Goal: Contribute content: Contribute content

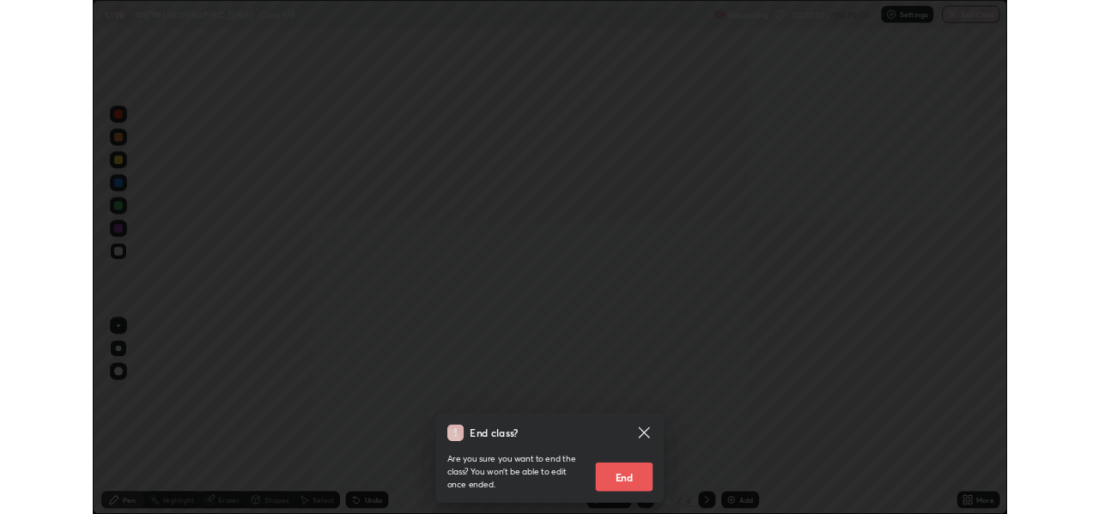
scroll to position [618, 1099]
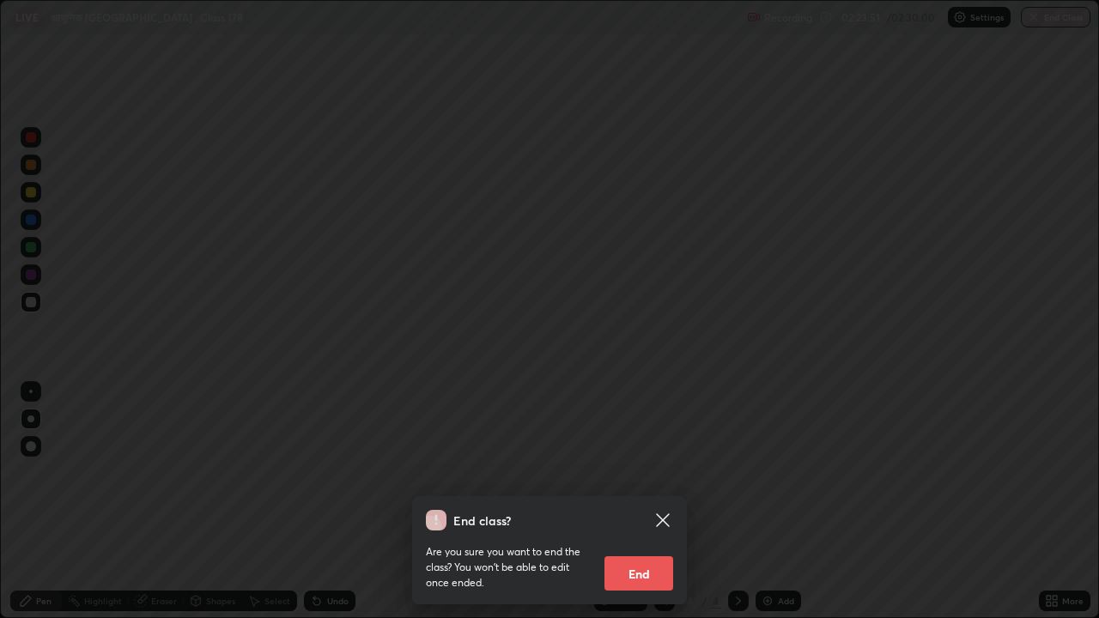
click at [645, 569] on button "End" at bounding box center [638, 573] width 69 height 34
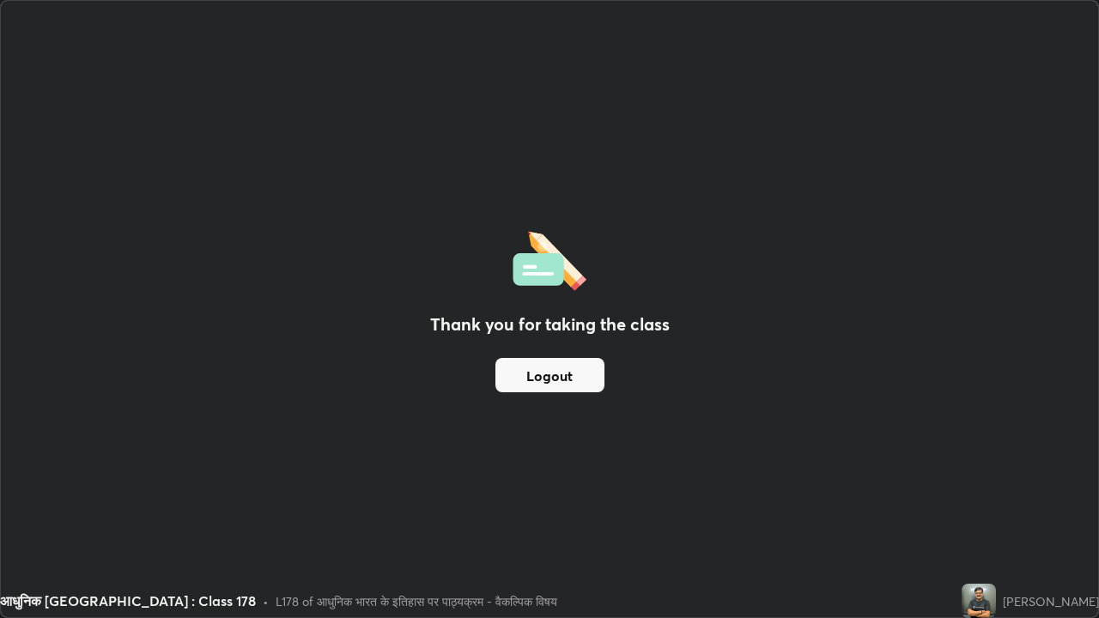
click at [1067, 617] on div "[PERSON_NAME]" at bounding box center [1029, 601] width 137 height 34
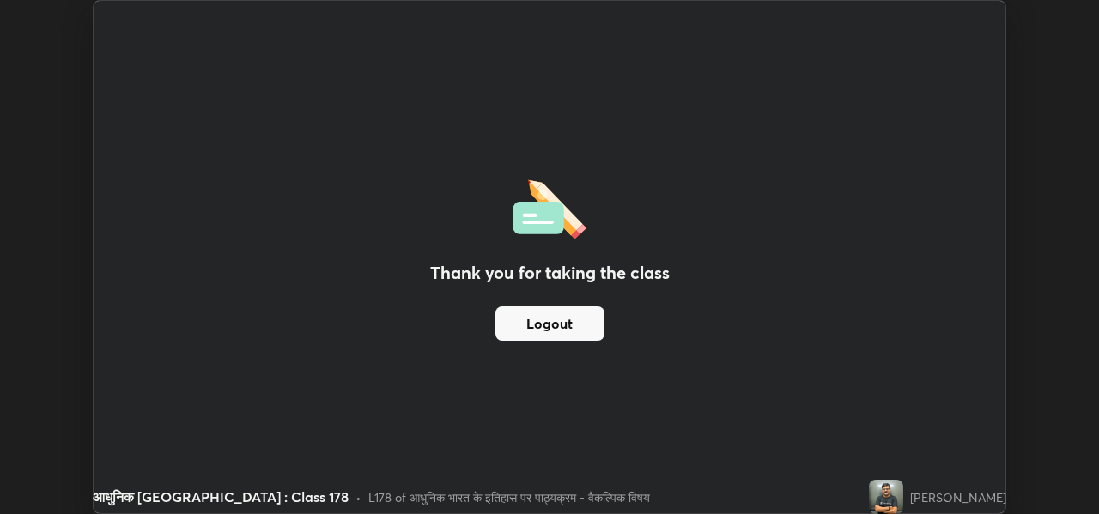
scroll to position [85312, 84727]
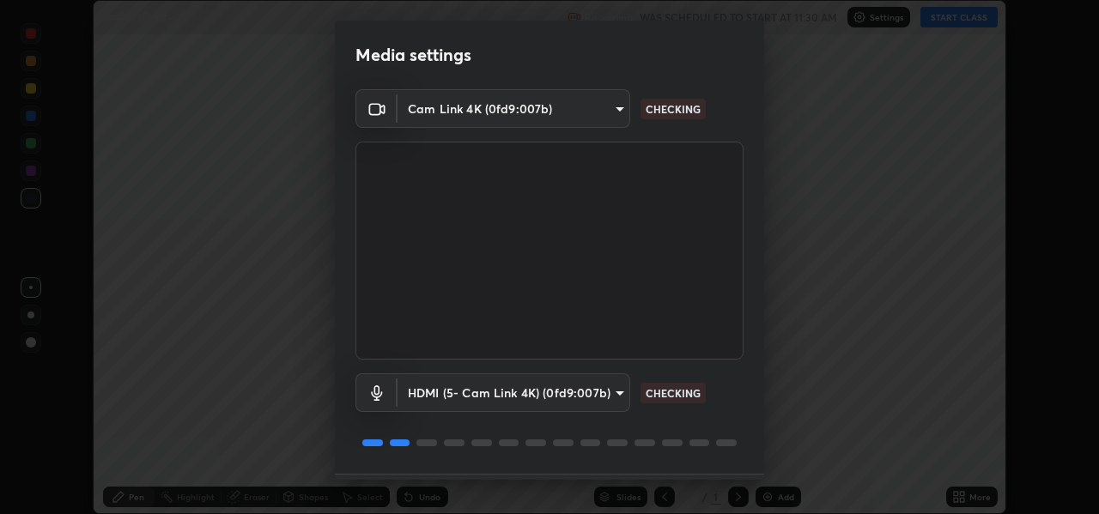
scroll to position [49, 0]
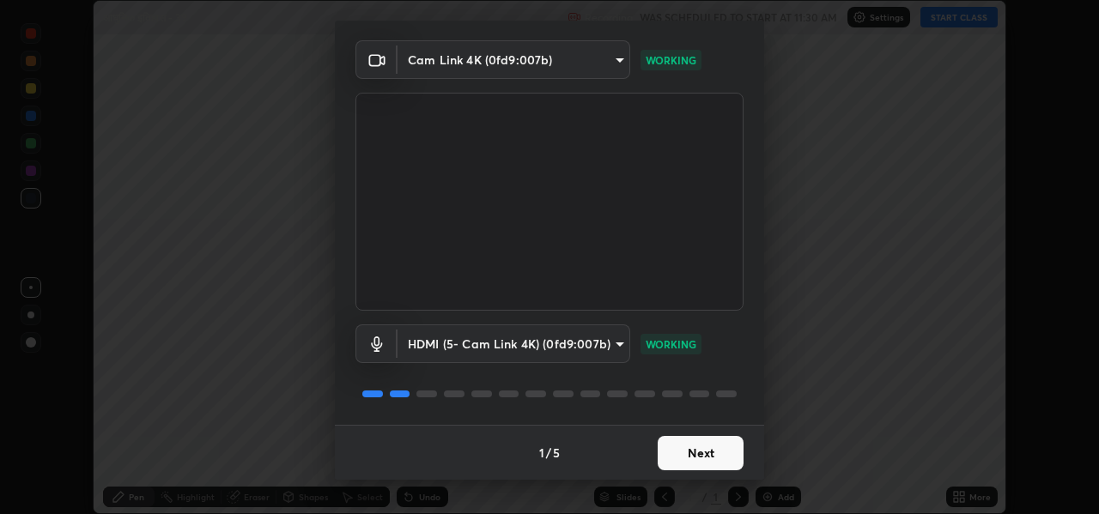
click at [705, 451] on button "Next" at bounding box center [700, 453] width 86 height 34
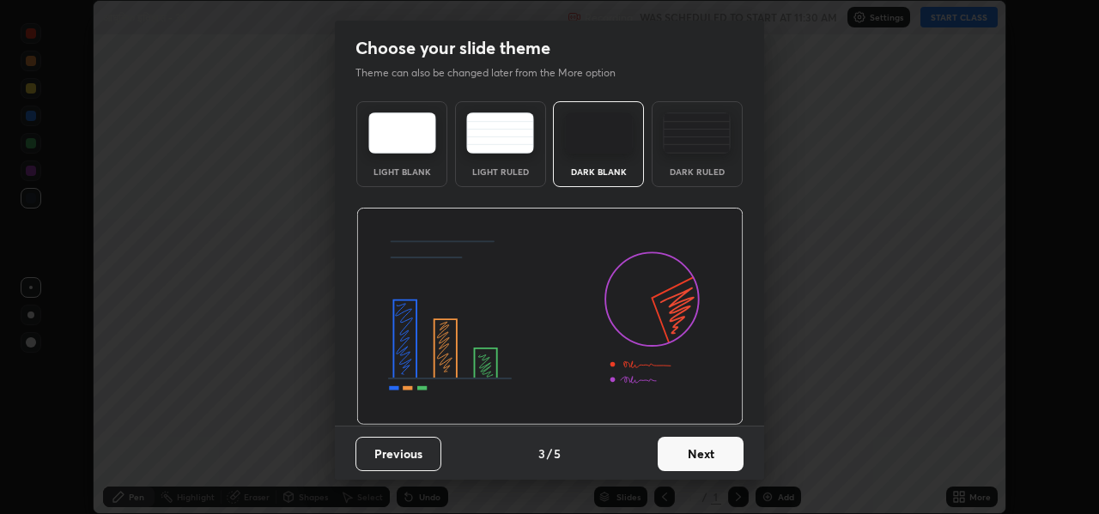
click at [728, 459] on button "Next" at bounding box center [700, 454] width 86 height 34
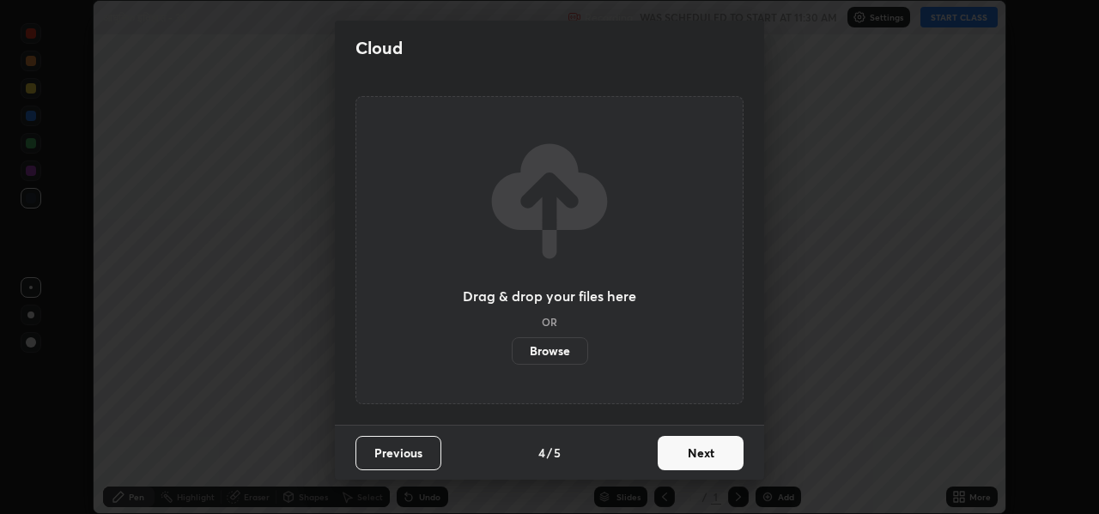
click at [725, 456] on button "Next" at bounding box center [700, 453] width 86 height 34
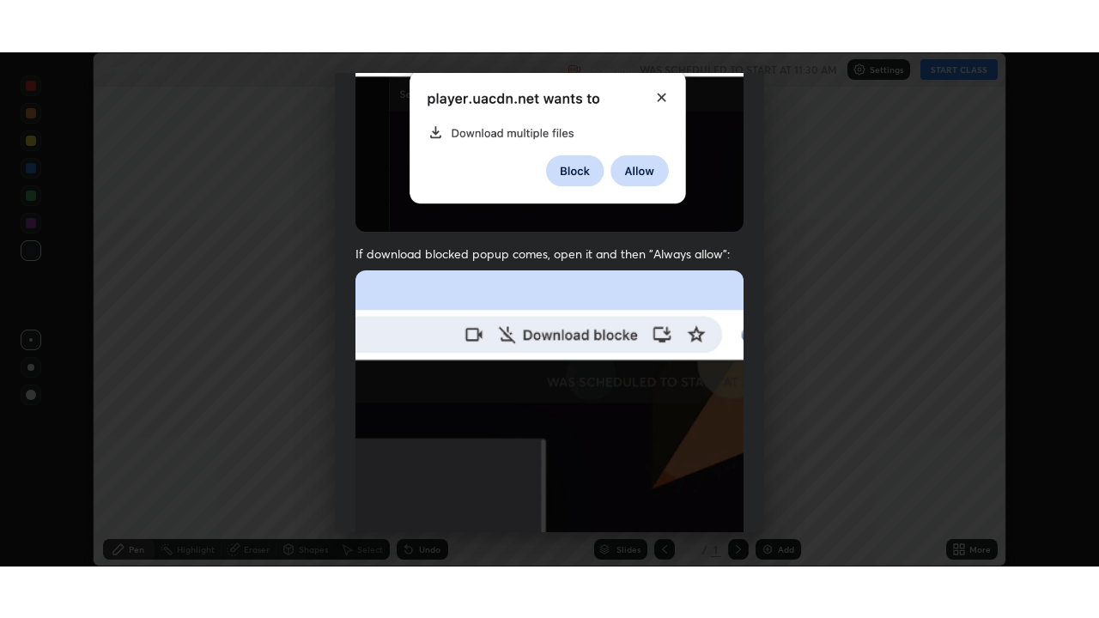
scroll to position [399, 0]
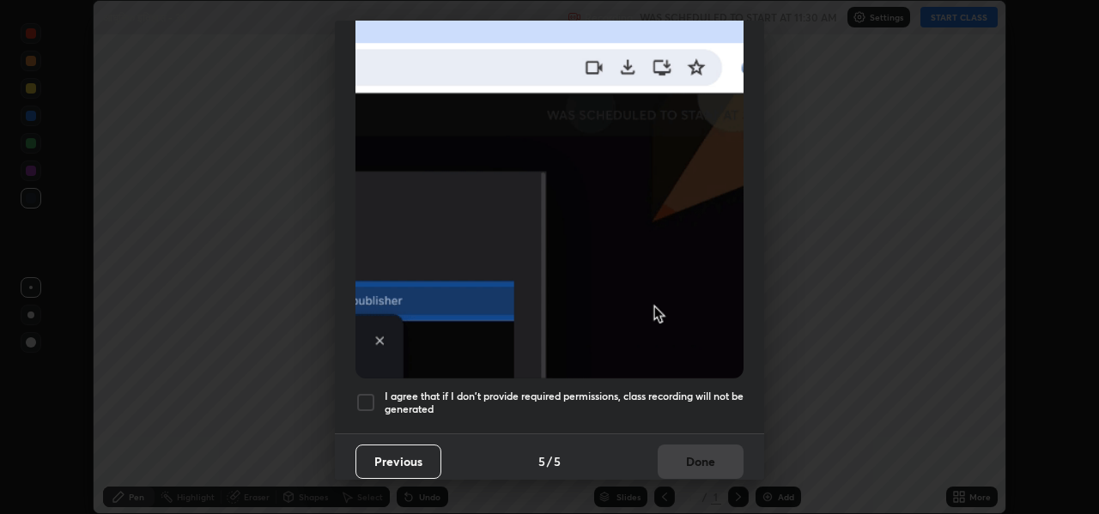
click at [364, 392] on div at bounding box center [365, 402] width 21 height 21
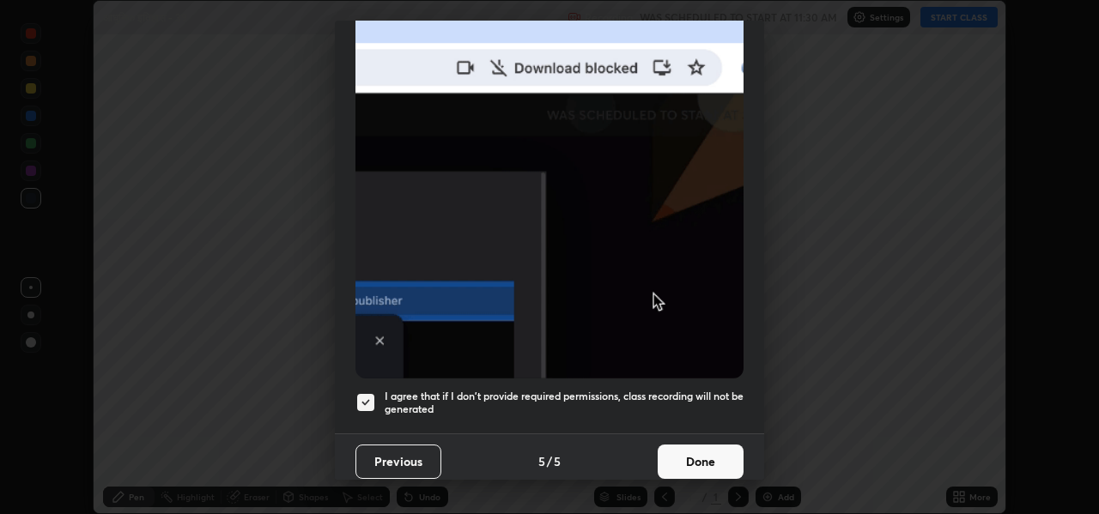
click at [694, 457] on button "Done" at bounding box center [700, 462] width 86 height 34
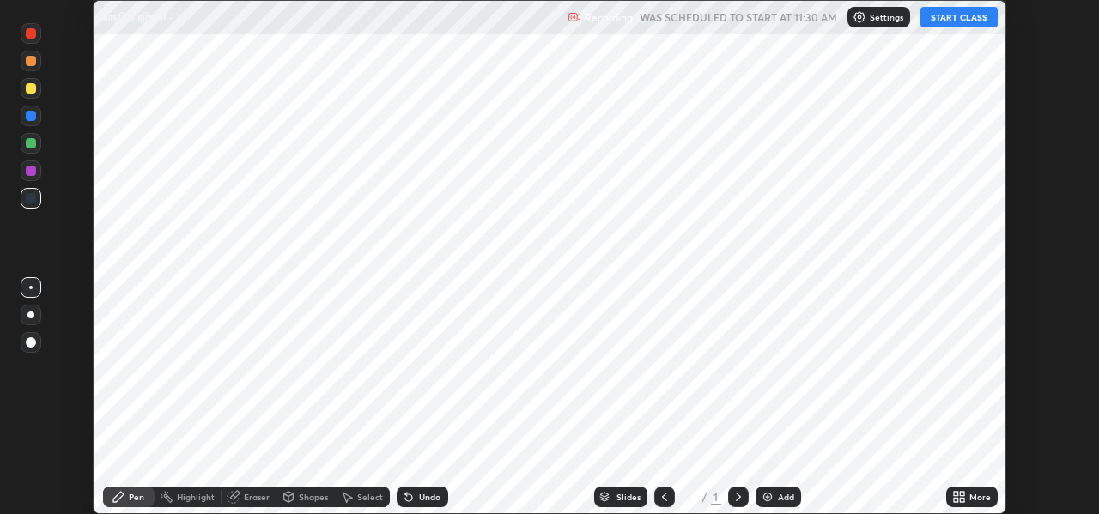
click at [778, 499] on div "Add" at bounding box center [786, 497] width 16 height 9
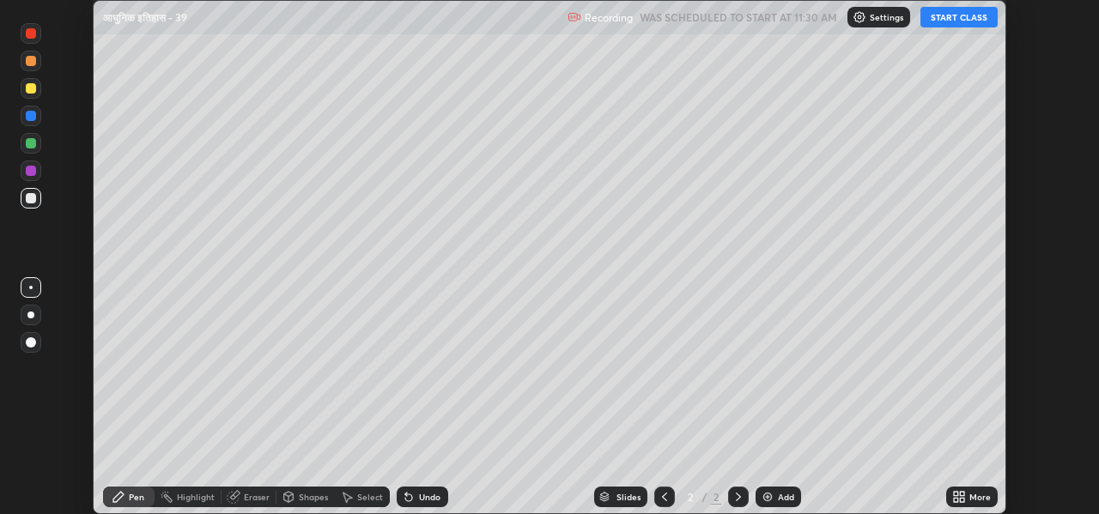
click at [971, 498] on div "More" at bounding box center [979, 497] width 21 height 9
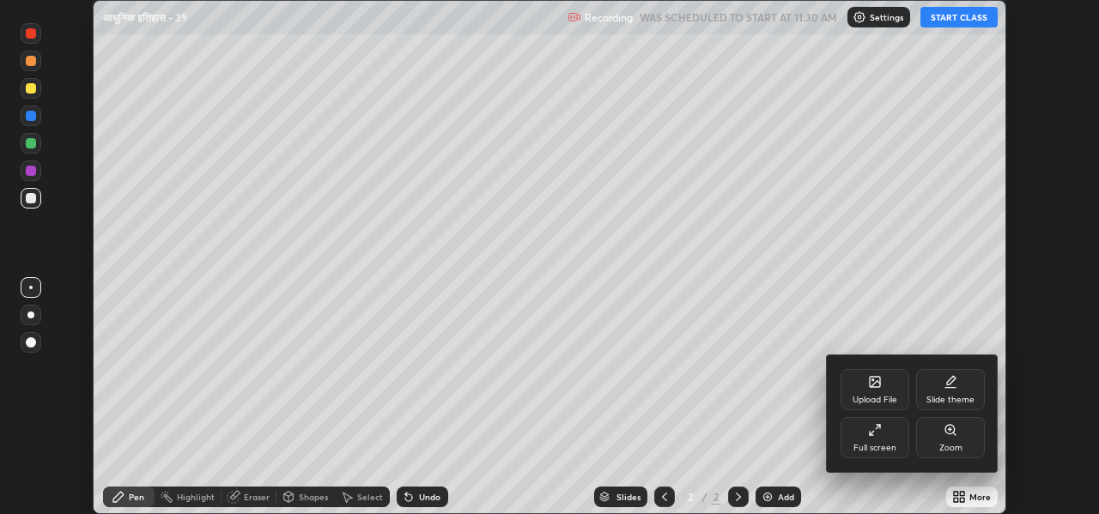
click at [885, 435] on div "Full screen" at bounding box center [874, 437] width 69 height 41
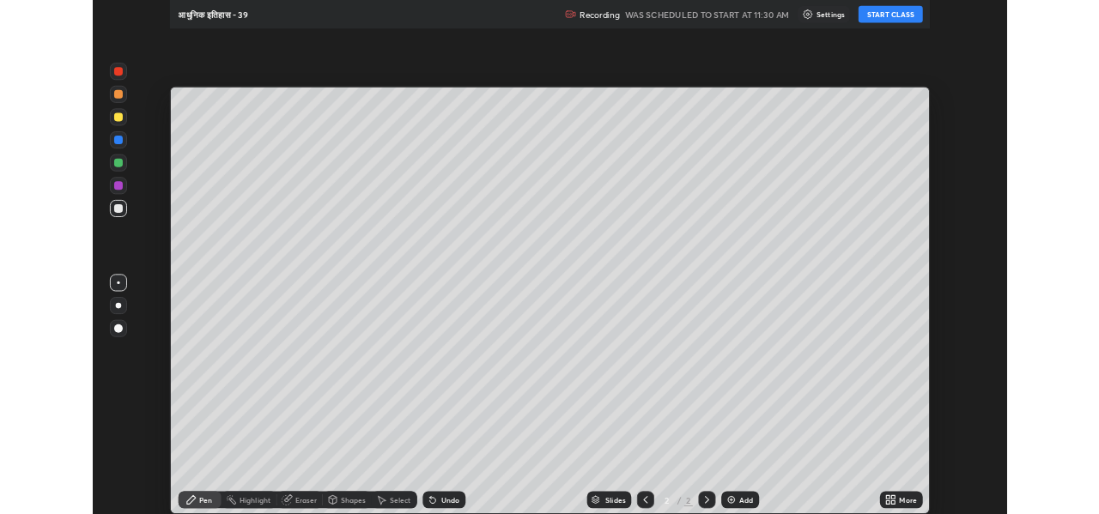
scroll to position [618, 1099]
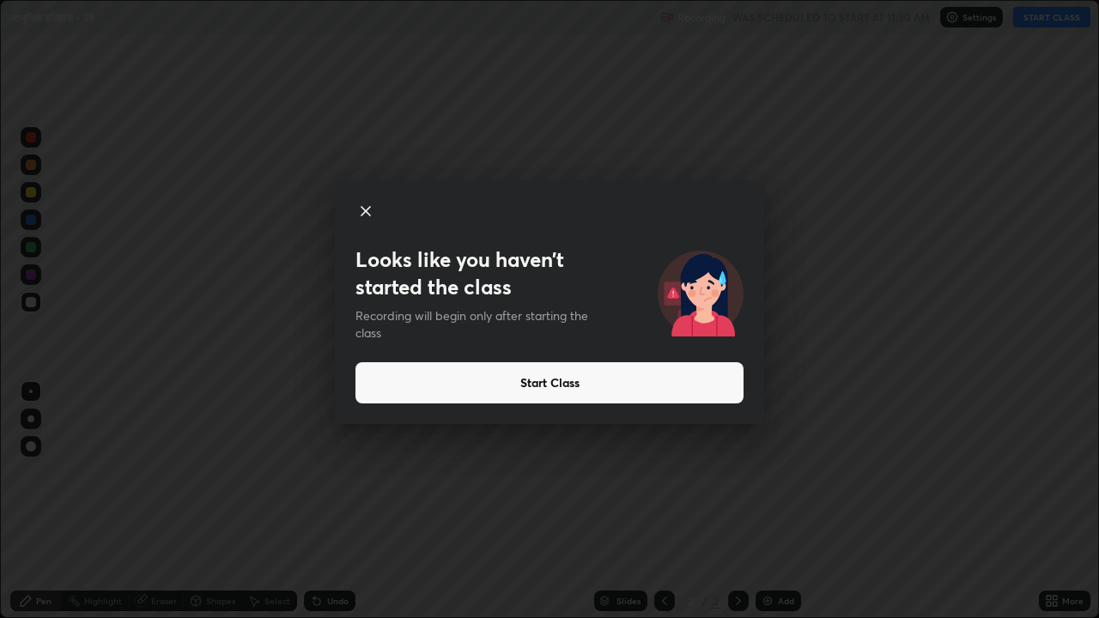
click at [658, 389] on button "Start Class" at bounding box center [549, 382] width 388 height 41
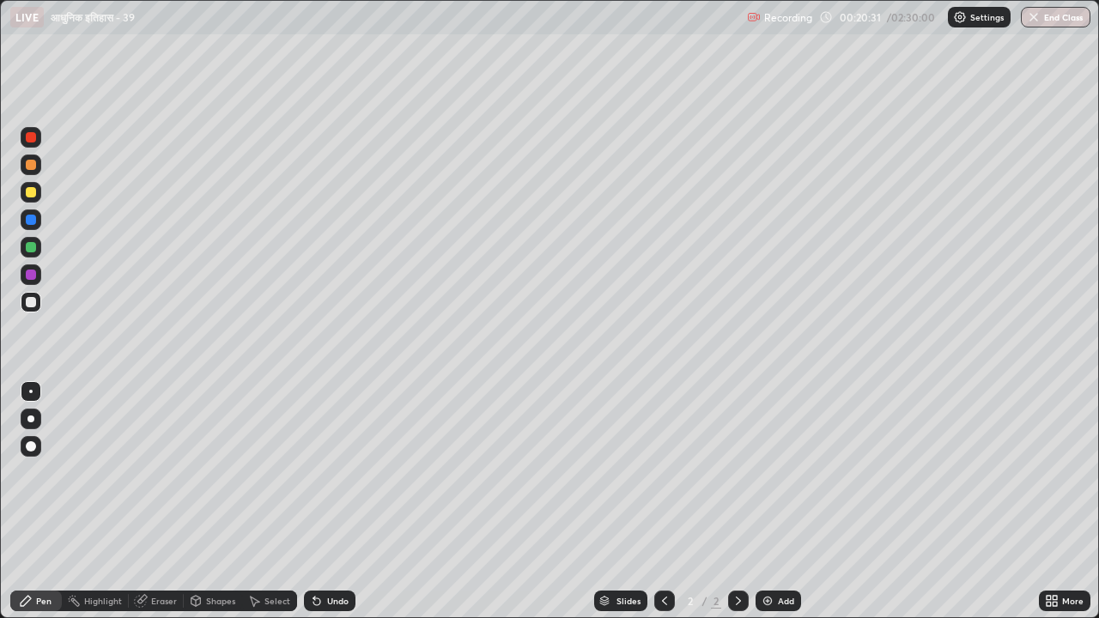
click at [278, 513] on div "Select" at bounding box center [277, 600] width 26 height 9
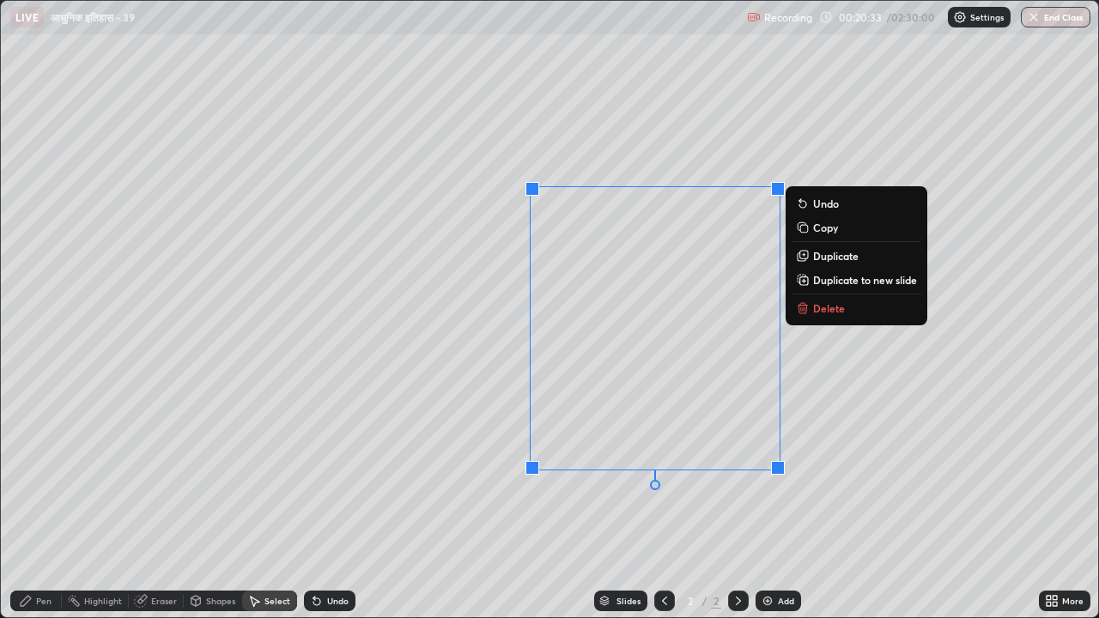
click at [841, 306] on p "Delete" at bounding box center [829, 308] width 32 height 14
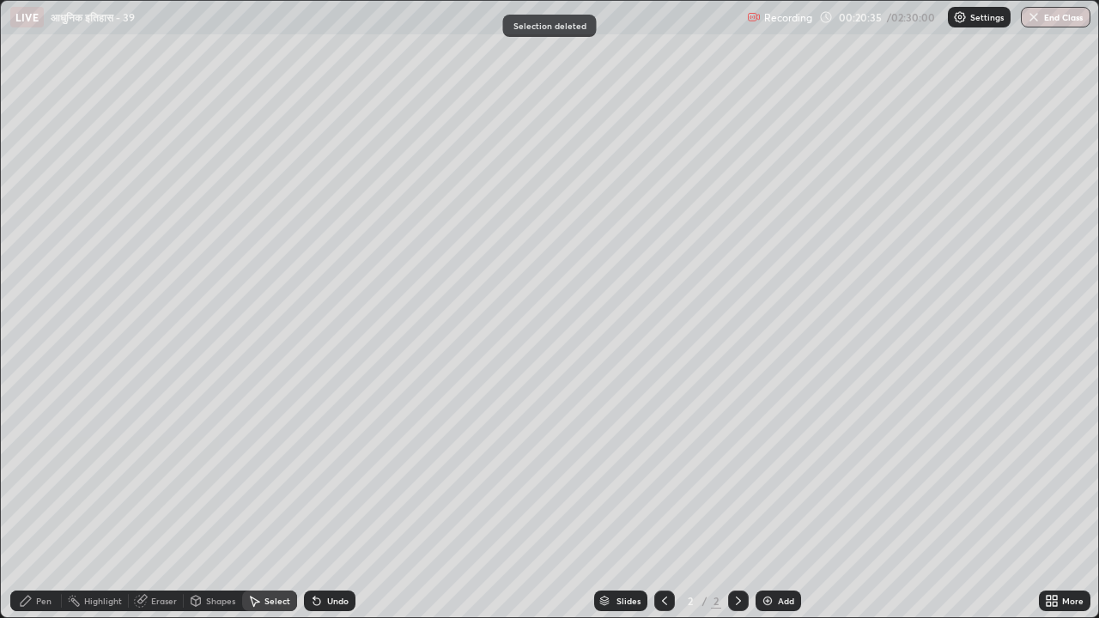
click at [42, 513] on div "Pen" at bounding box center [43, 600] width 15 height 9
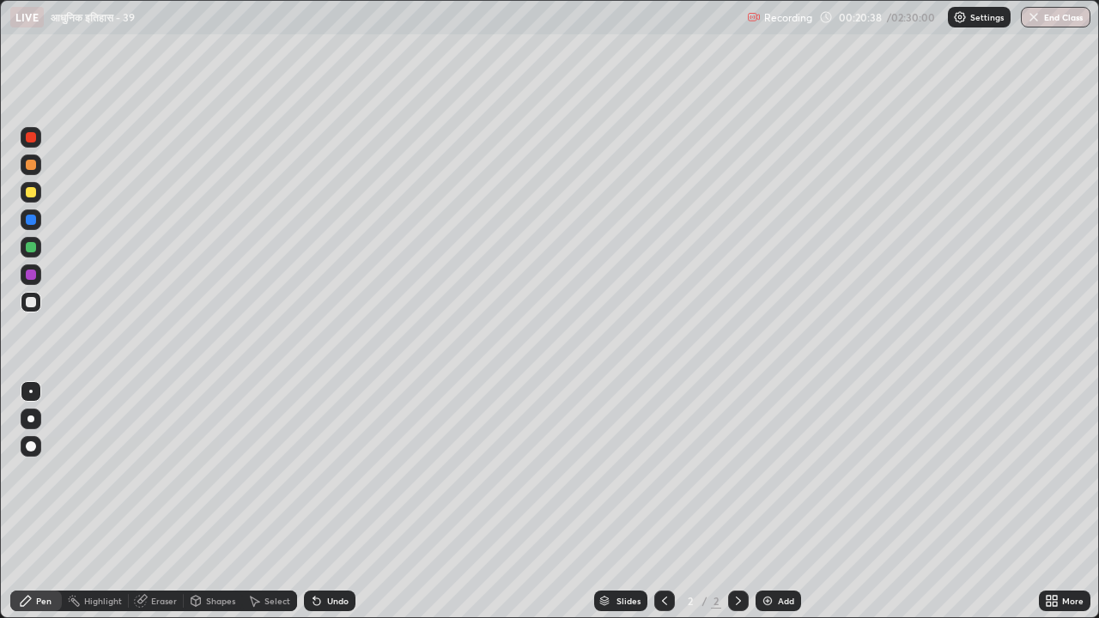
click at [1048, 513] on icon at bounding box center [1048, 598] width 4 height 4
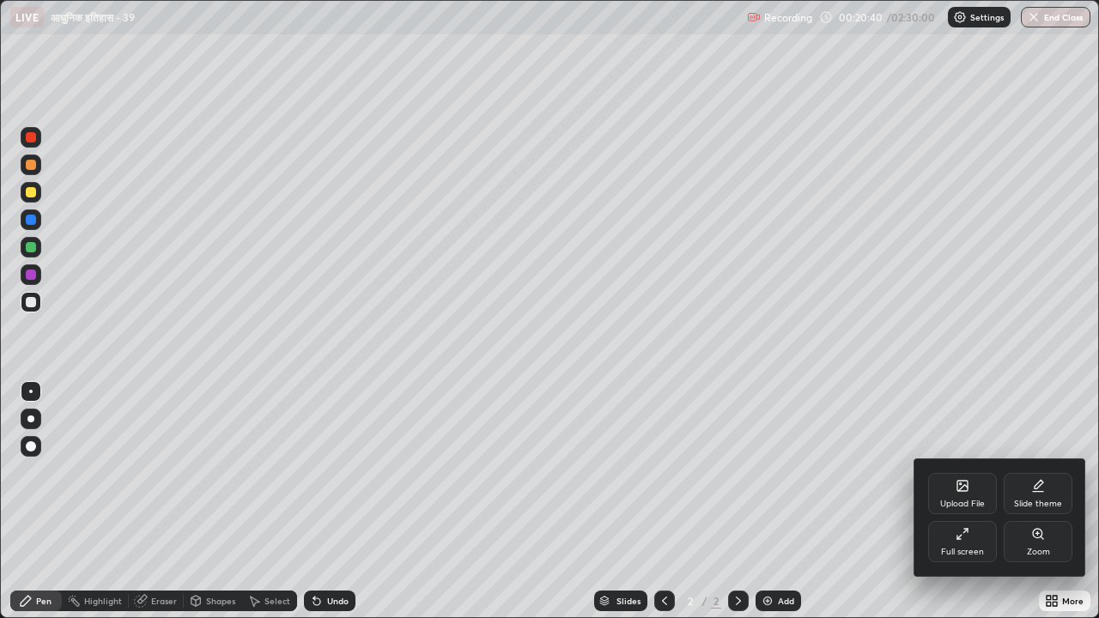
click at [958, 500] on div "Upload File" at bounding box center [962, 504] width 45 height 9
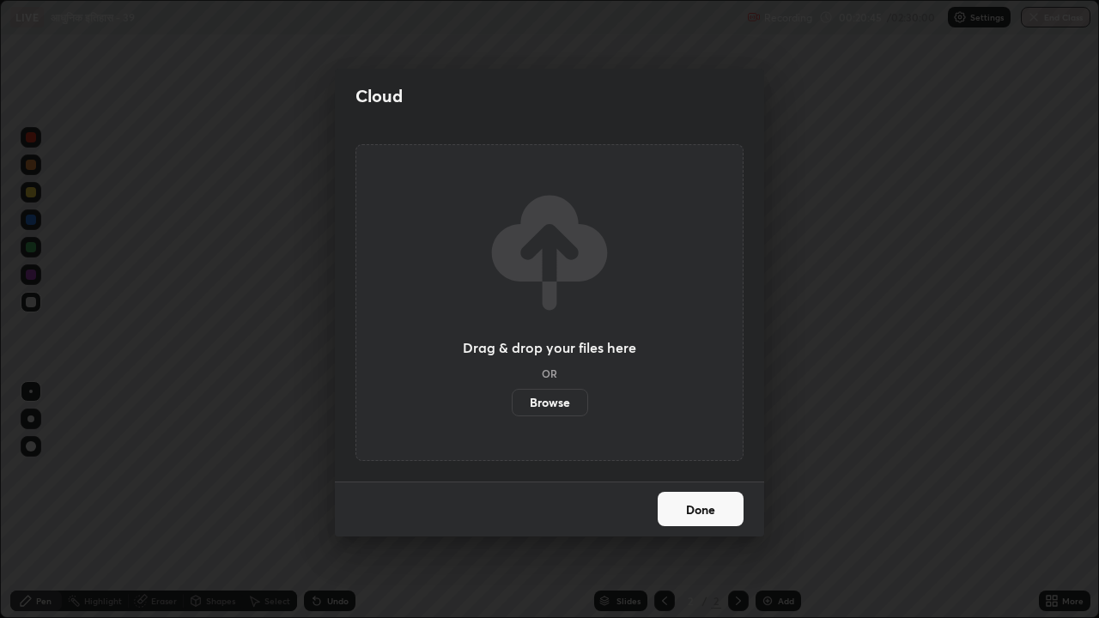
click at [726, 506] on button "Done" at bounding box center [700, 509] width 86 height 34
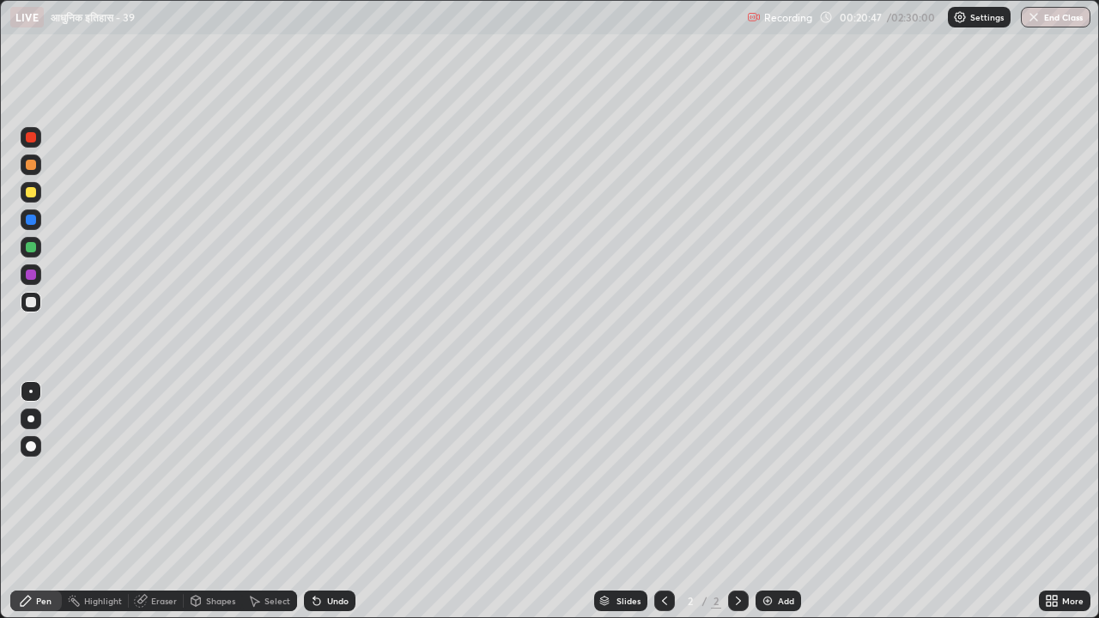
click at [1052, 513] on icon at bounding box center [1054, 604] width 4 height 4
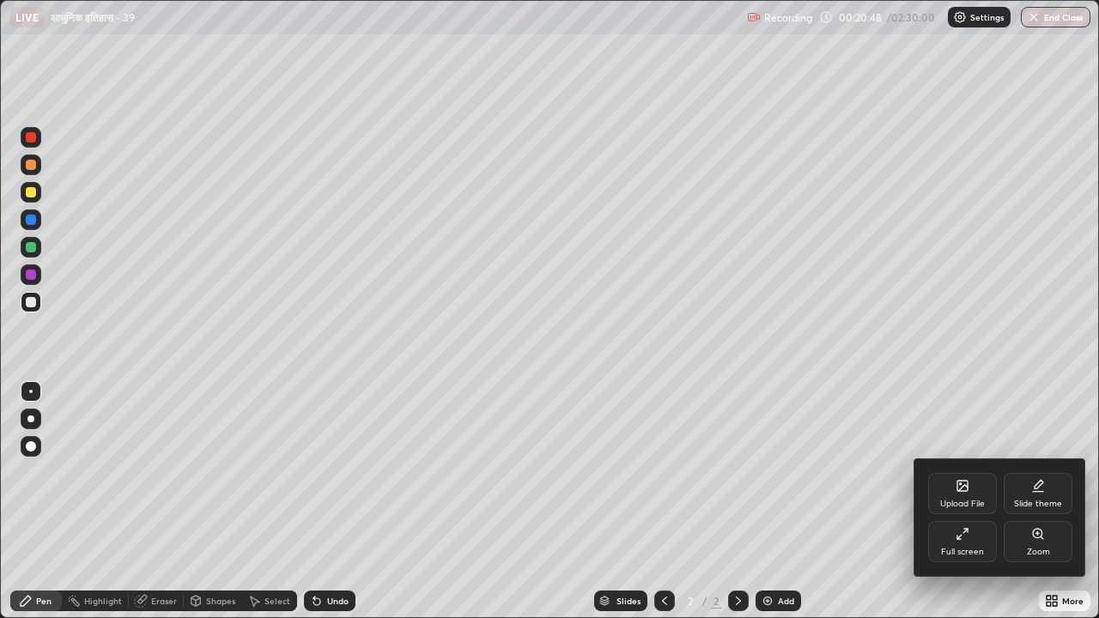
click at [972, 500] on div "Upload File" at bounding box center [962, 504] width 45 height 9
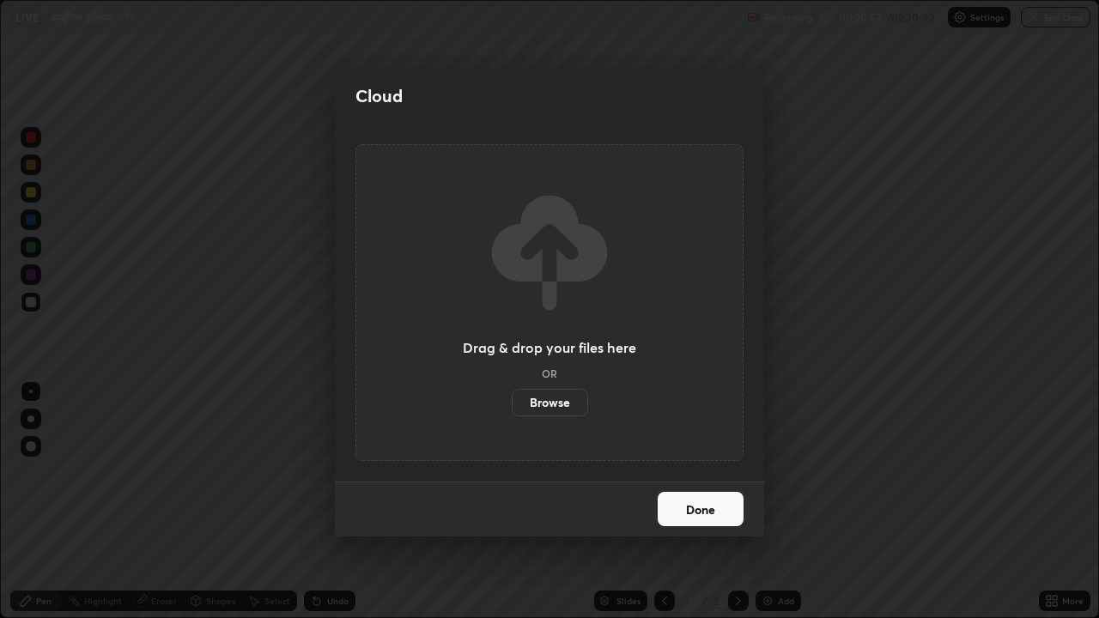
click at [573, 401] on label "Browse" at bounding box center [550, 402] width 76 height 27
click at [512, 401] on input "Browse" at bounding box center [512, 402] width 0 height 27
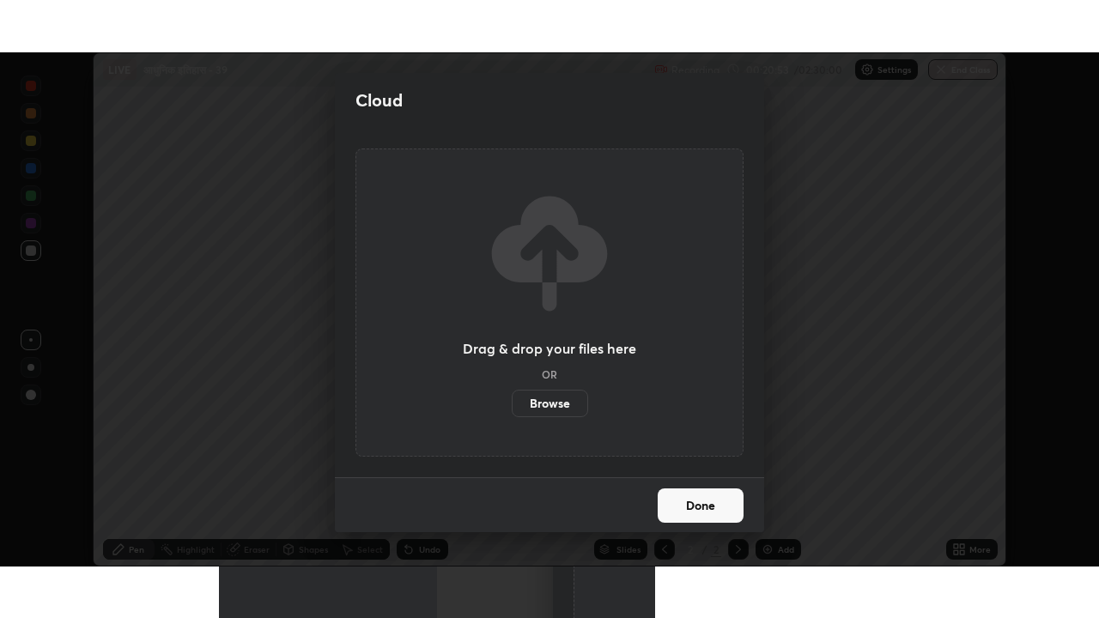
scroll to position [85312, 84727]
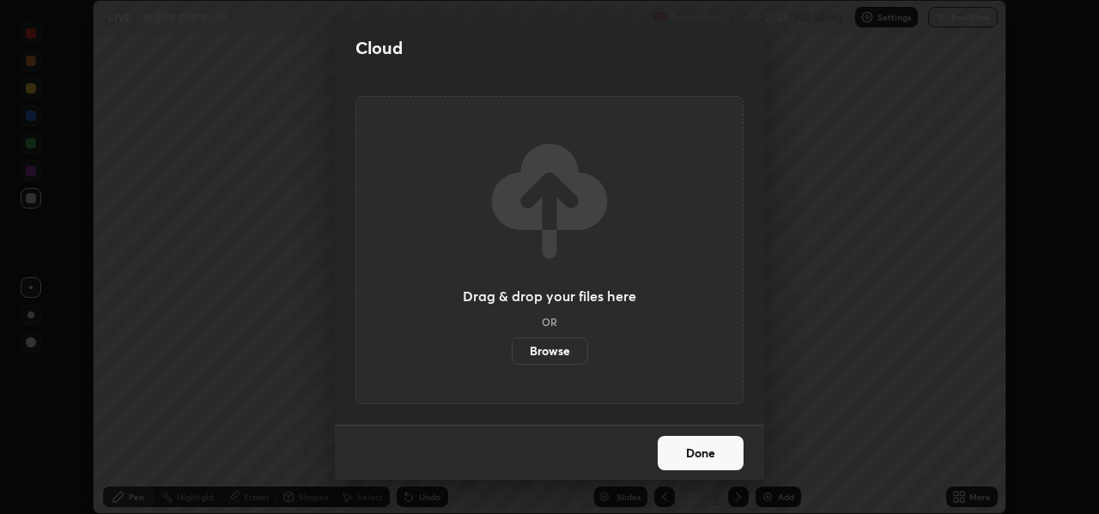
click at [700, 453] on button "Done" at bounding box center [700, 453] width 86 height 34
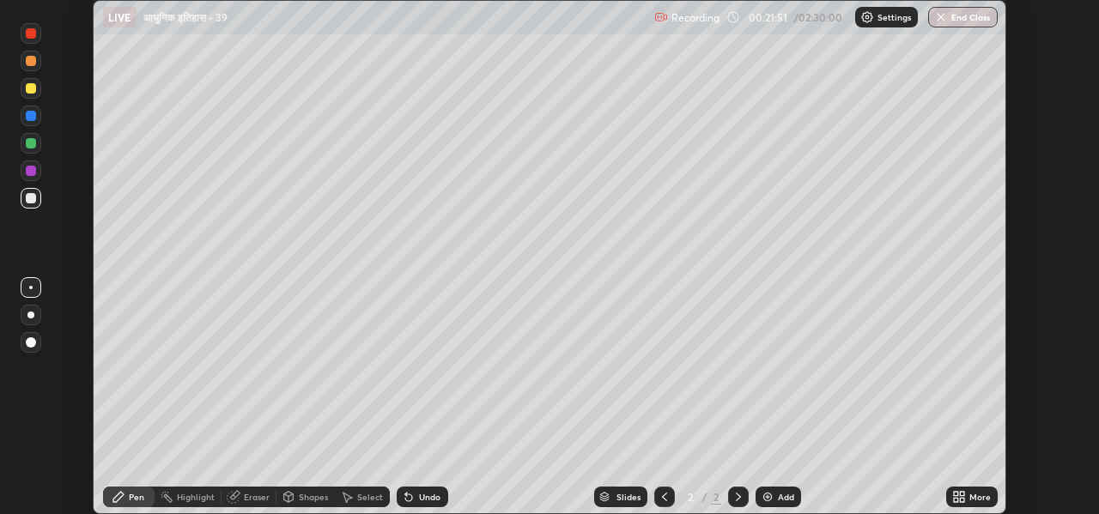
click at [962, 495] on icon at bounding box center [962, 494] width 4 height 4
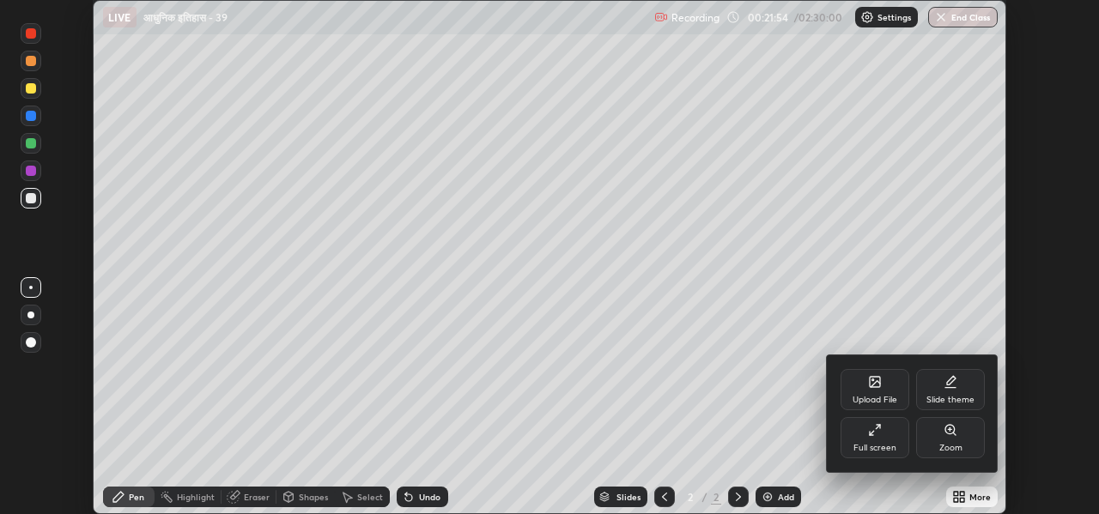
click at [879, 396] on div "Upload File" at bounding box center [874, 400] width 45 height 9
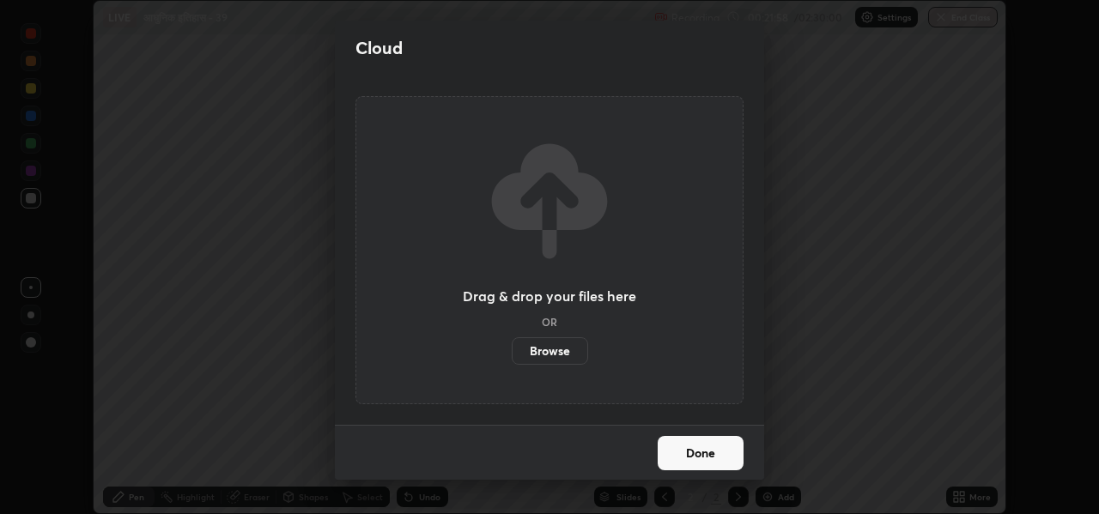
click at [562, 320] on div "Drag & drop your files here OR Browse" at bounding box center [549, 250] width 173 height 228
click at [552, 323] on h5 "OR" at bounding box center [549, 322] width 15 height 10
click at [562, 318] on div "Drag & drop your files here OR Browse" at bounding box center [549, 250] width 173 height 228
click at [569, 353] on label "Browse" at bounding box center [550, 350] width 76 height 27
click at [512, 353] on input "Browse" at bounding box center [512, 350] width 0 height 27
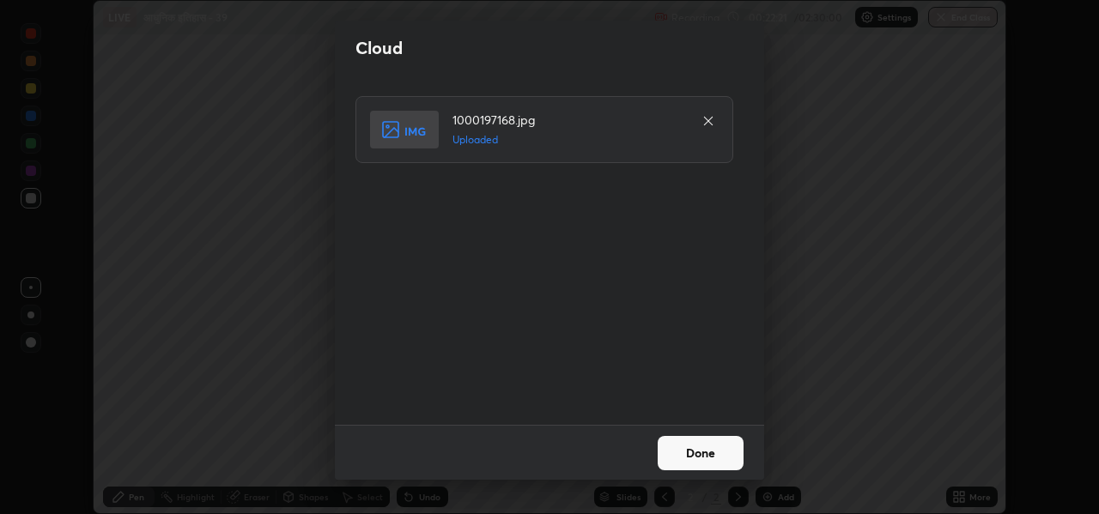
click at [710, 123] on icon at bounding box center [708, 121] width 9 height 9
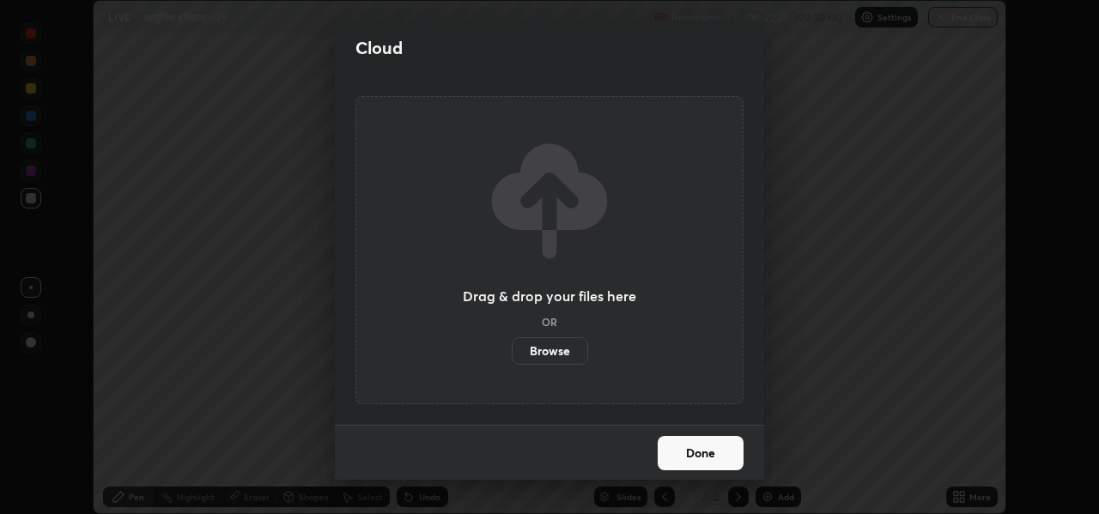
click at [724, 455] on button "Done" at bounding box center [700, 453] width 86 height 34
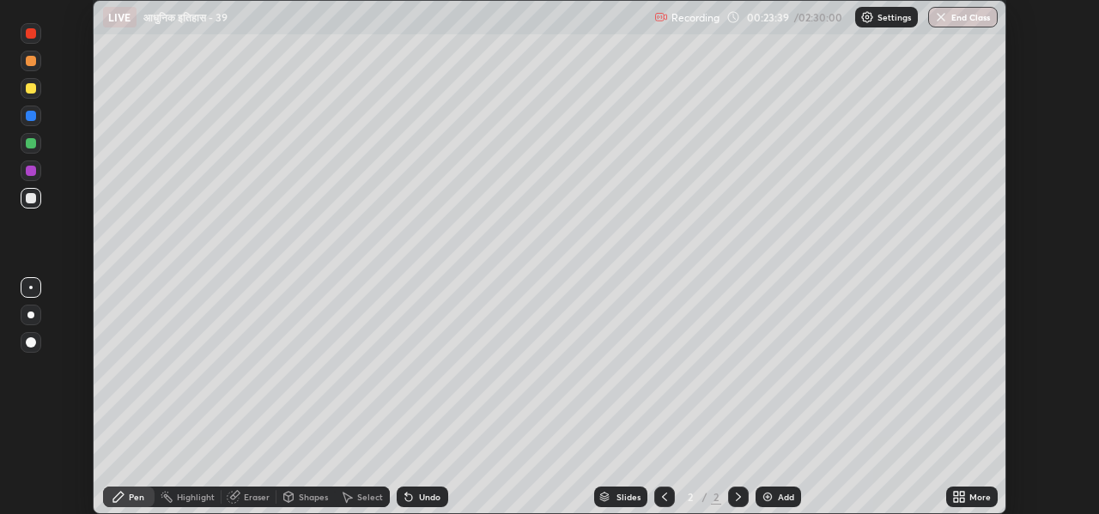
click at [959, 496] on icon at bounding box center [959, 497] width 14 height 14
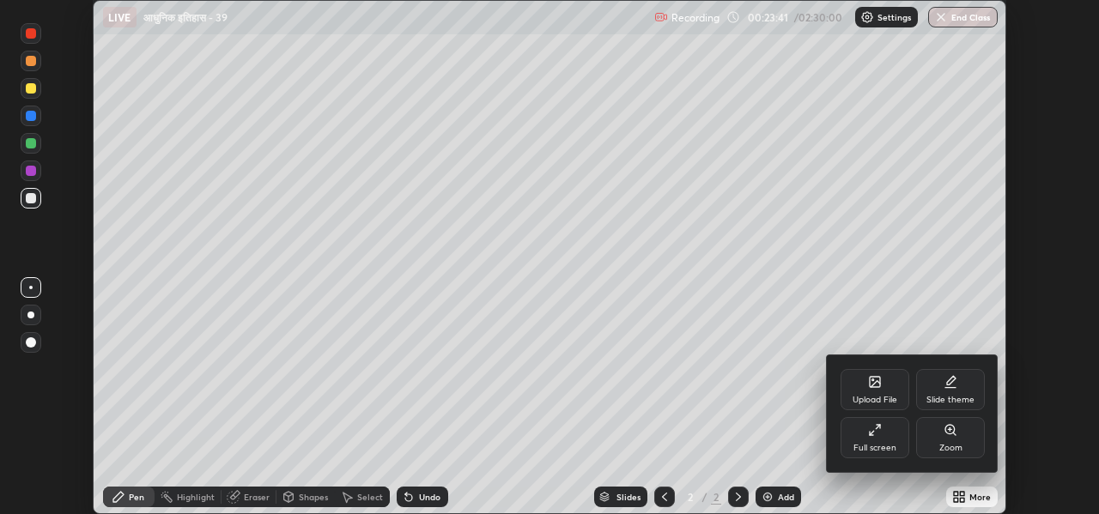
click at [875, 436] on icon at bounding box center [875, 430] width 14 height 14
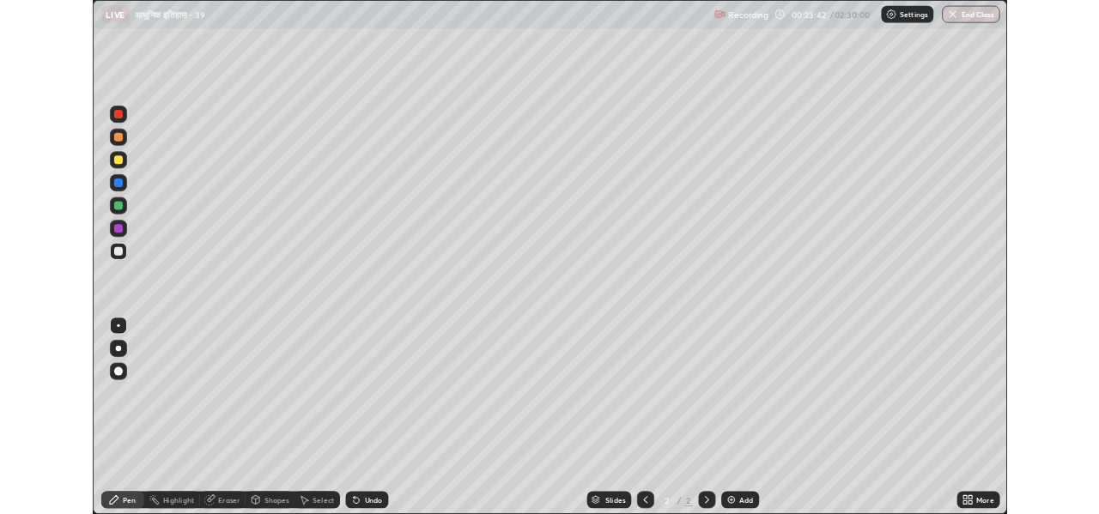
scroll to position [618, 1099]
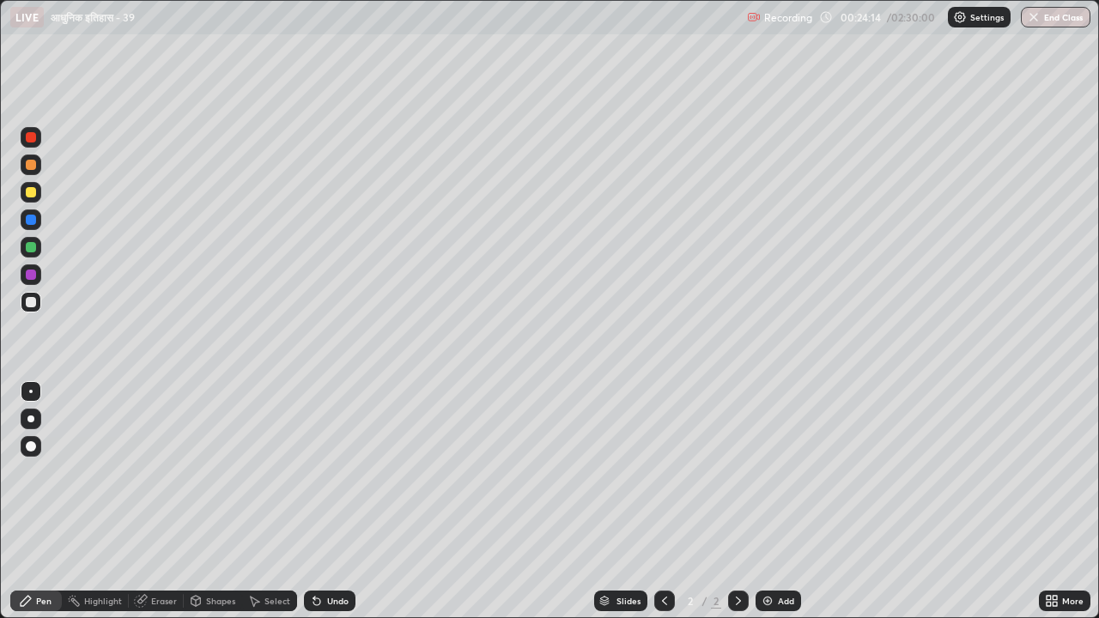
click at [1041, 513] on div "More" at bounding box center [1063, 600] width 51 height 21
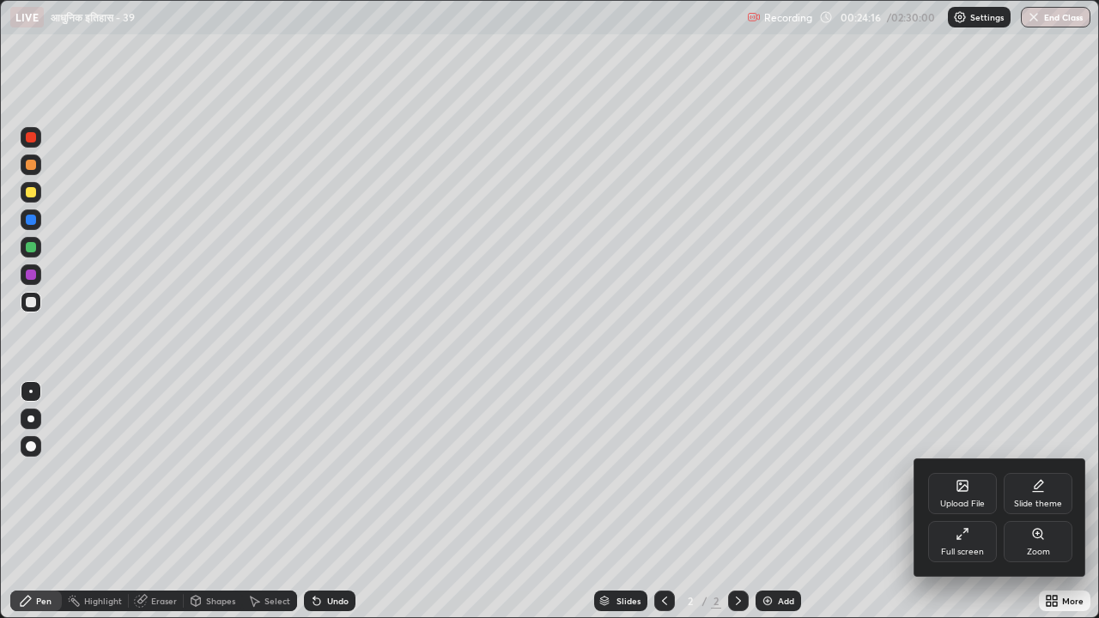
click at [962, 495] on div "Upload File" at bounding box center [962, 493] width 69 height 41
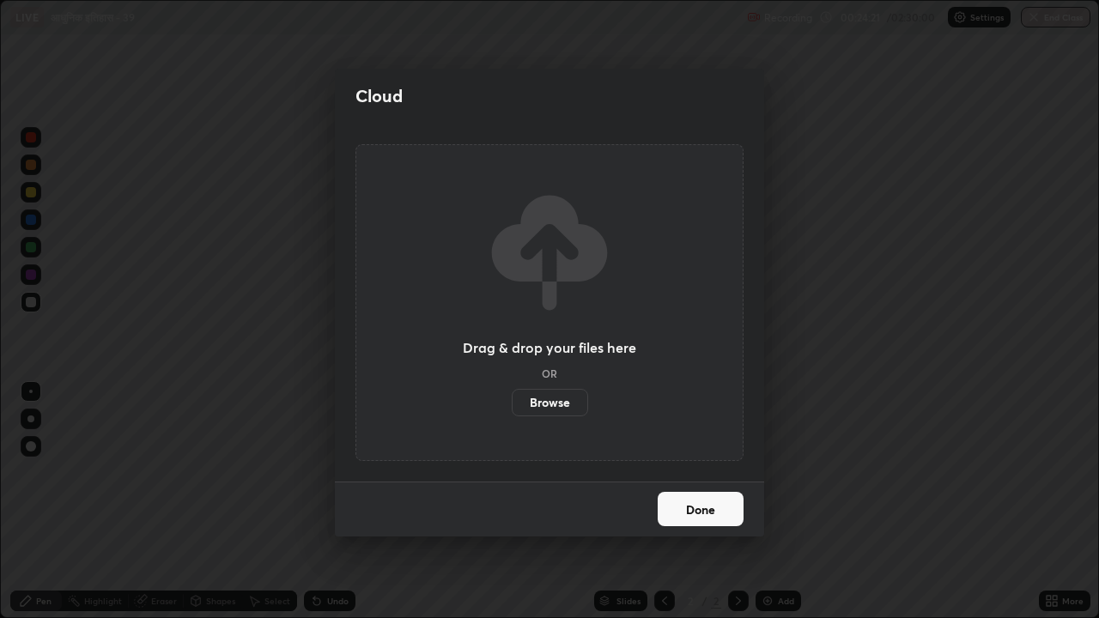
click at [676, 513] on button "Done" at bounding box center [700, 509] width 86 height 34
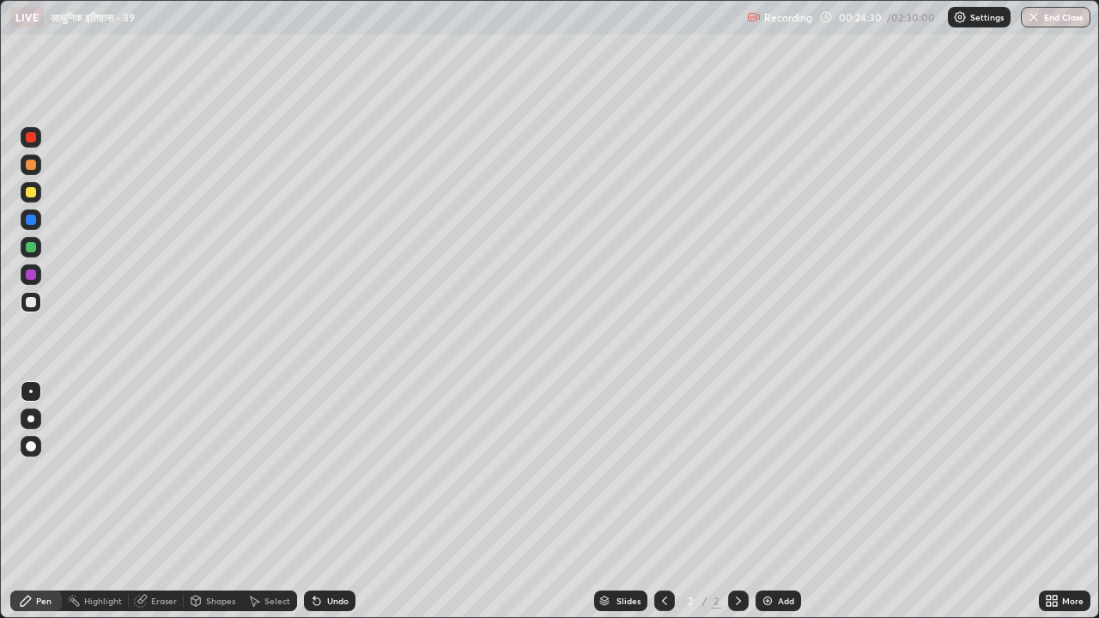
click at [1065, 513] on div "More" at bounding box center [1072, 600] width 21 height 9
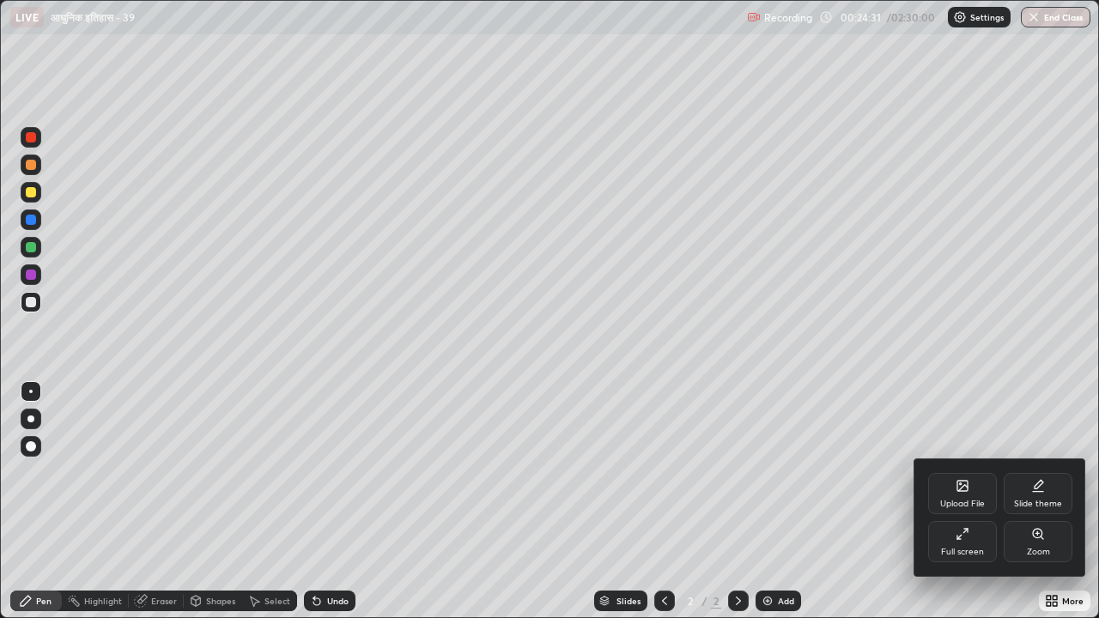
click at [966, 513] on div "Full screen" at bounding box center [962, 552] width 43 height 9
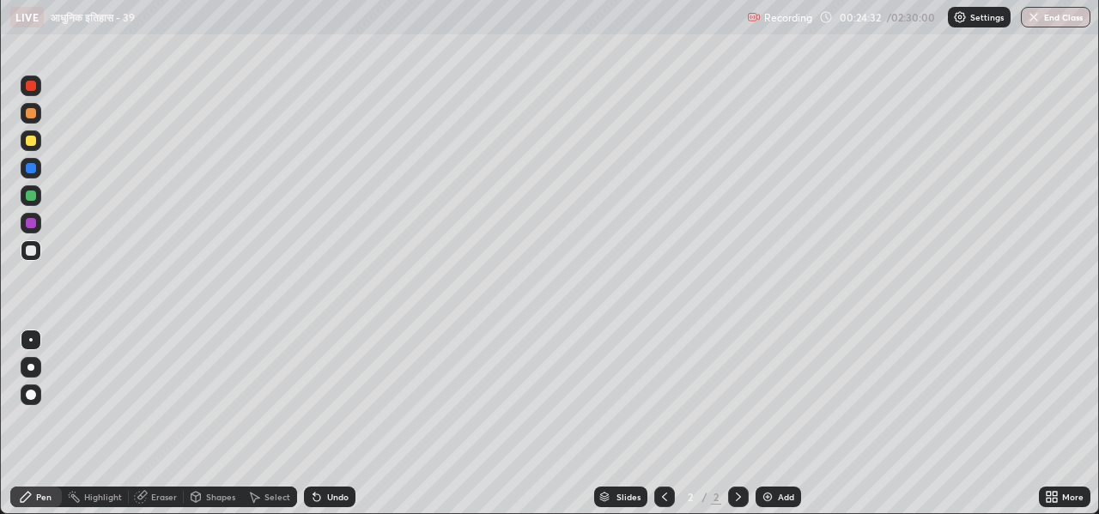
scroll to position [85312, 84727]
